Goal: Navigation & Orientation: Find specific page/section

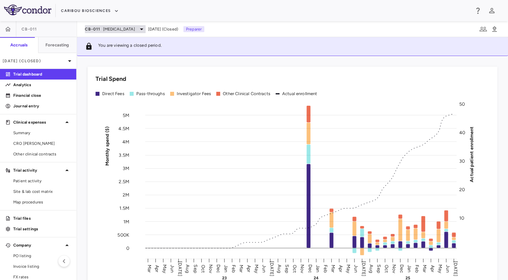
click at [117, 27] on span "[MEDICAL_DATA]" at bounding box center [119, 29] width 32 height 6
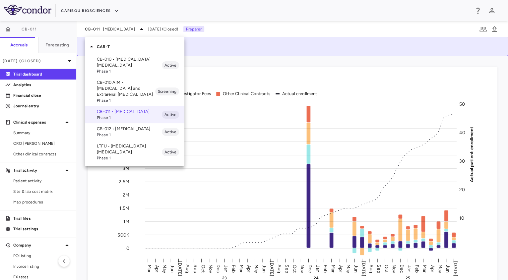
click at [127, 127] on p "CB-012 • [MEDICAL_DATA]" at bounding box center [129, 129] width 65 height 6
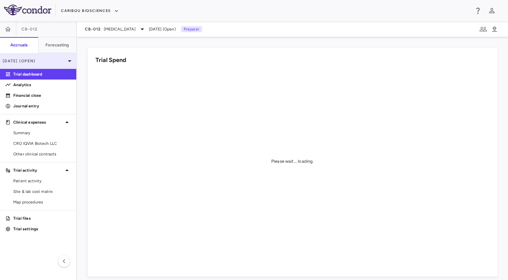
click at [59, 61] on p "[DATE] (Open)" at bounding box center [34, 61] width 63 height 6
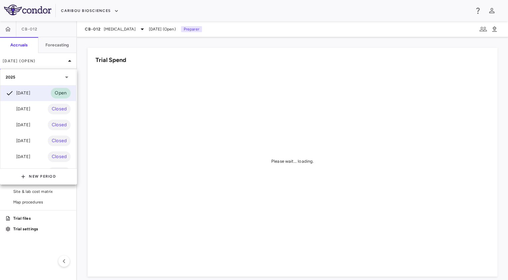
click at [101, 102] on div at bounding box center [254, 140] width 508 height 280
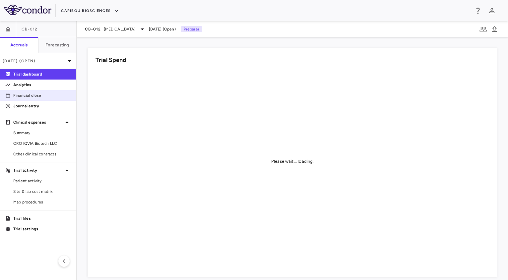
click at [39, 98] on p "Financial close" at bounding box center [42, 96] width 58 height 6
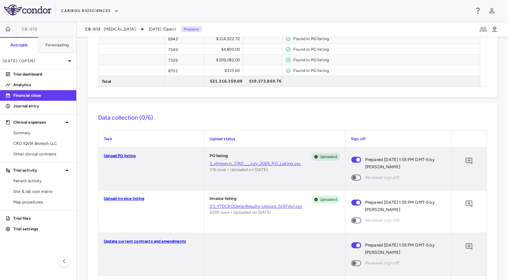
scroll to position [394, 0]
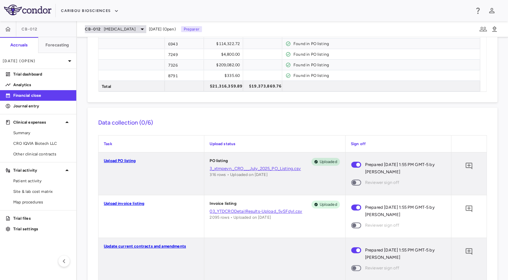
click at [110, 30] on span "[MEDICAL_DATA]" at bounding box center [120, 29] width 32 height 6
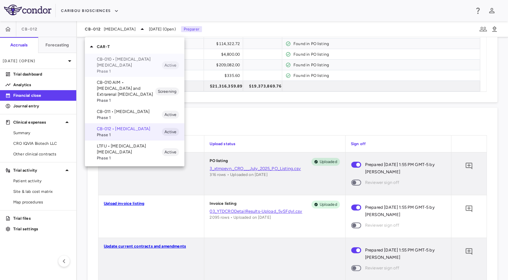
click at [123, 66] on p "CB-010 • [MEDICAL_DATA] [MEDICAL_DATA]" at bounding box center [129, 62] width 65 height 12
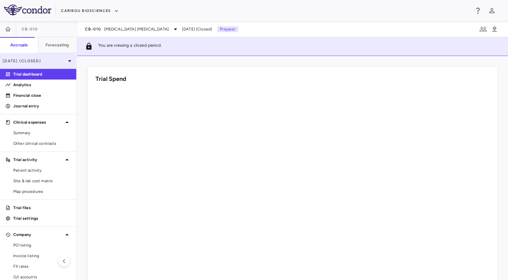
click at [41, 57] on div "[DATE] (Closed)" at bounding box center [38, 61] width 76 height 16
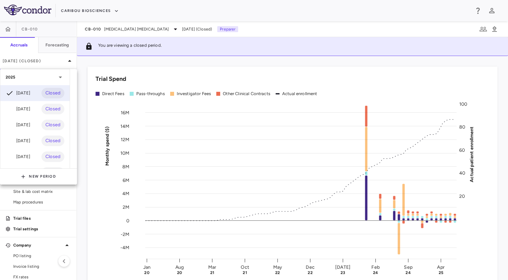
click at [153, 31] on div at bounding box center [254, 140] width 508 height 280
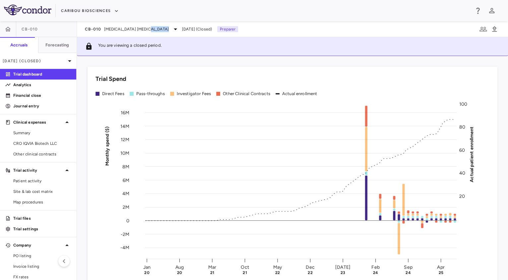
click at [153, 31] on span "[MEDICAL_DATA] [MEDICAL_DATA]" at bounding box center [136, 29] width 65 height 6
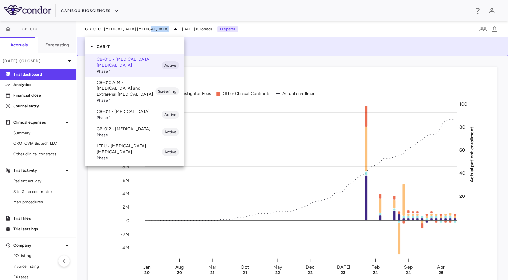
drag, startPoint x: 153, startPoint y: 31, endPoint x: 115, endPoint y: 129, distance: 105.4
click at [115, 129] on p "CB-012 • [MEDICAL_DATA]" at bounding box center [129, 129] width 65 height 6
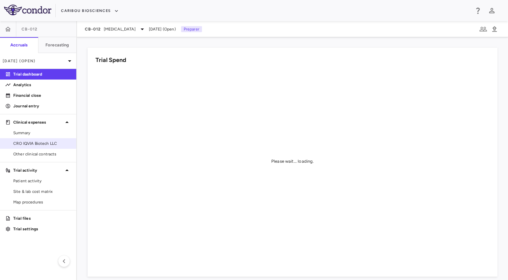
click at [44, 144] on span "CRO IQVIA Biotech LLC" at bounding box center [42, 144] width 58 height 6
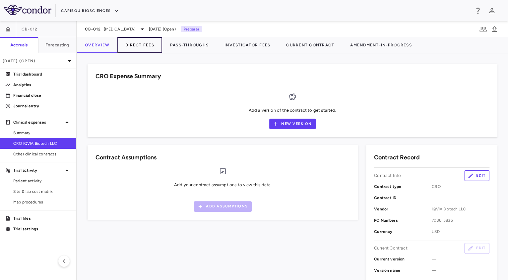
click at [148, 48] on button "Direct Fees" at bounding box center [139, 45] width 45 height 16
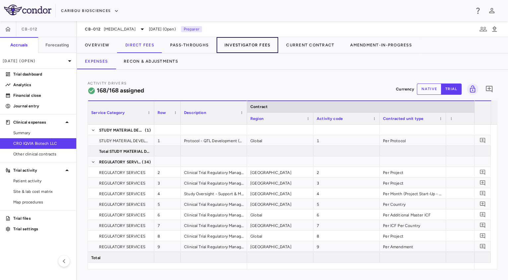
click at [244, 46] on button "Investigator Fees" at bounding box center [248, 45] width 62 height 16
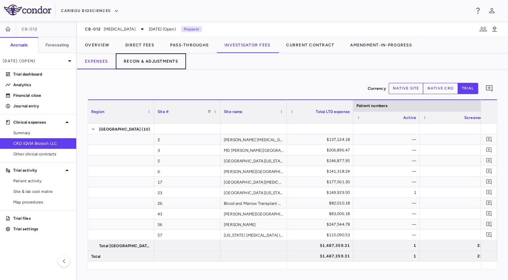
click at [144, 68] on button "Recon & Adjustments" at bounding box center [151, 61] width 70 height 16
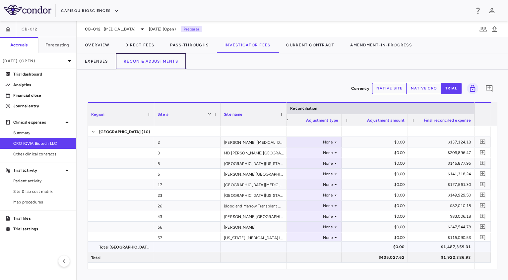
scroll to position [33, 0]
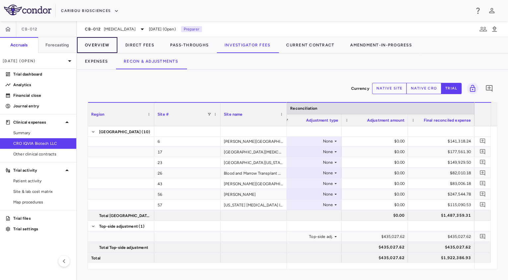
click at [92, 40] on button "Overview" at bounding box center [97, 45] width 40 height 16
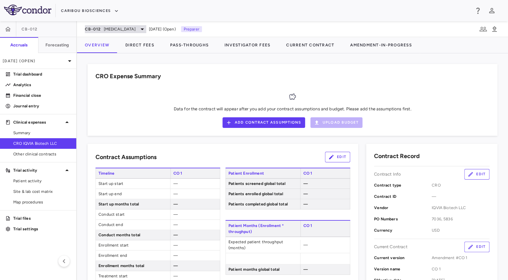
click at [109, 31] on span "[MEDICAL_DATA]" at bounding box center [120, 29] width 32 height 6
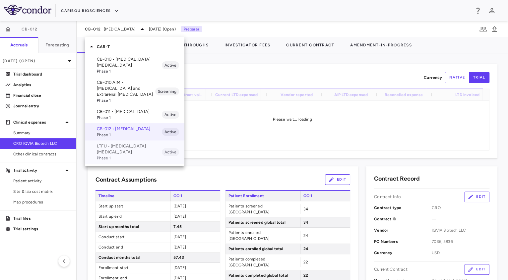
click at [115, 153] on p "LTFU • [MEDICAL_DATA] [MEDICAL_DATA]" at bounding box center [129, 149] width 65 height 12
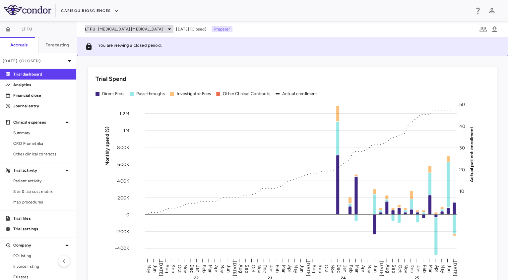
click at [104, 32] on div "LTFU [MEDICAL_DATA] [MEDICAL_DATA]" at bounding box center [129, 29] width 89 height 8
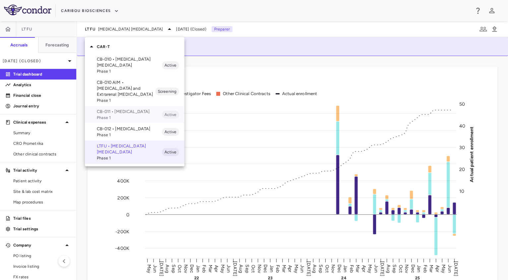
click at [117, 113] on p "CB-011 • [MEDICAL_DATA]" at bounding box center [129, 112] width 65 height 6
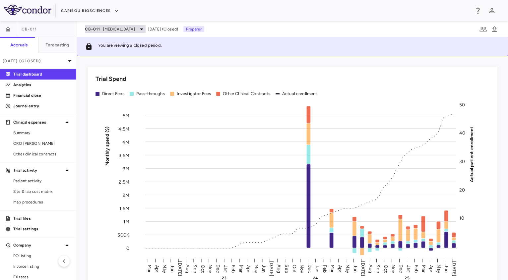
click at [109, 29] on span "[MEDICAL_DATA]" at bounding box center [119, 29] width 32 height 6
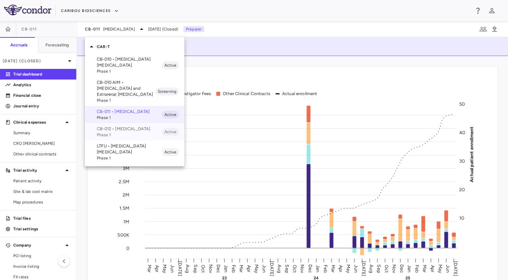
click at [115, 128] on p "CB-012 • [MEDICAL_DATA]" at bounding box center [129, 129] width 65 height 6
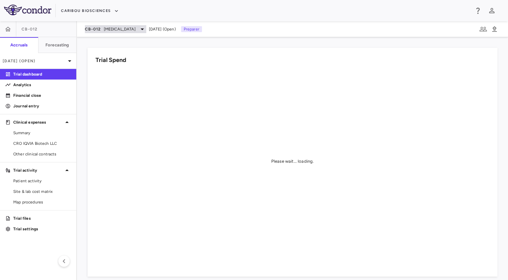
click at [113, 29] on span "[MEDICAL_DATA]" at bounding box center [120, 29] width 32 height 6
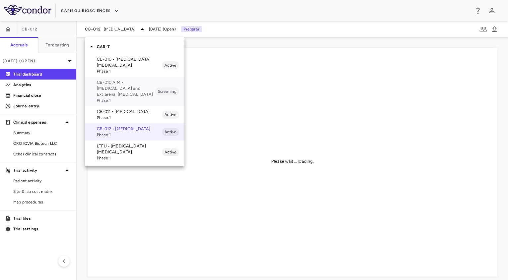
click at [121, 82] on p "CB-010 AIM • [MEDICAL_DATA] and Extrarenal [MEDICAL_DATA]" at bounding box center [126, 89] width 58 height 18
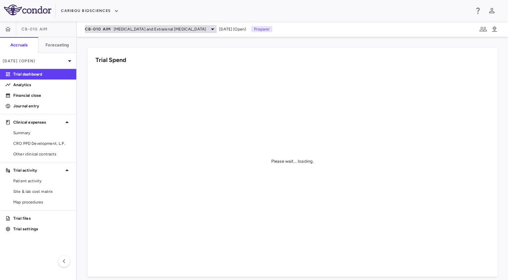
click at [121, 28] on span "[MEDICAL_DATA] and Extrarenal [MEDICAL_DATA]" at bounding box center [160, 29] width 93 height 6
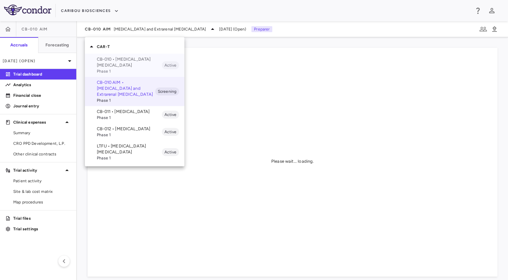
click at [123, 56] on p "CB-010 • [MEDICAL_DATA] [MEDICAL_DATA]" at bounding box center [129, 62] width 65 height 12
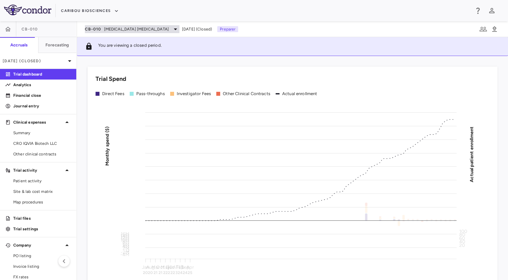
click at [117, 29] on span "[MEDICAL_DATA] [MEDICAL_DATA]" at bounding box center [136, 29] width 65 height 6
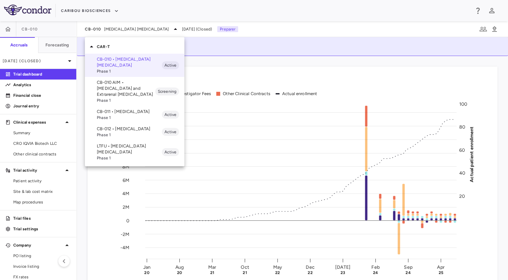
click at [120, 128] on p "CB-012 • [MEDICAL_DATA]" at bounding box center [129, 129] width 65 height 6
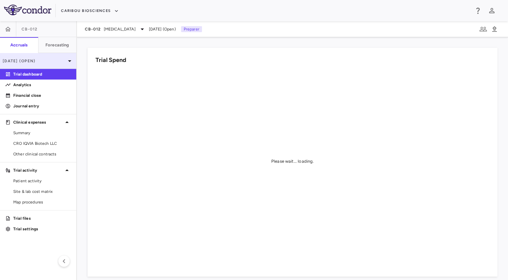
click at [50, 62] on p "[DATE] (Open)" at bounding box center [34, 61] width 63 height 6
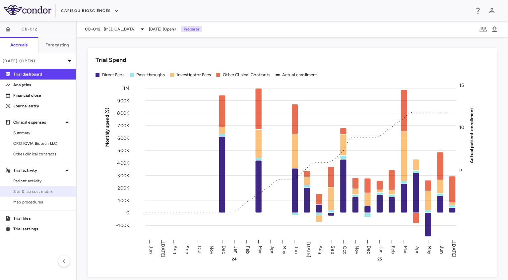
click at [44, 195] on link "Site & lab cost matrix" at bounding box center [38, 192] width 76 height 10
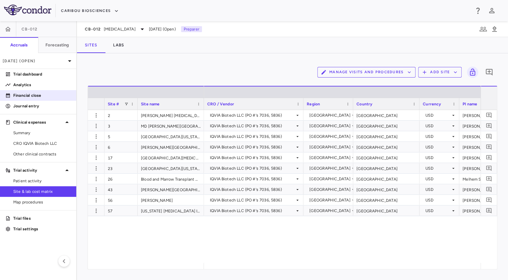
click at [39, 98] on p "Financial close" at bounding box center [42, 96] width 58 height 6
